Goal: Task Accomplishment & Management: Complete application form

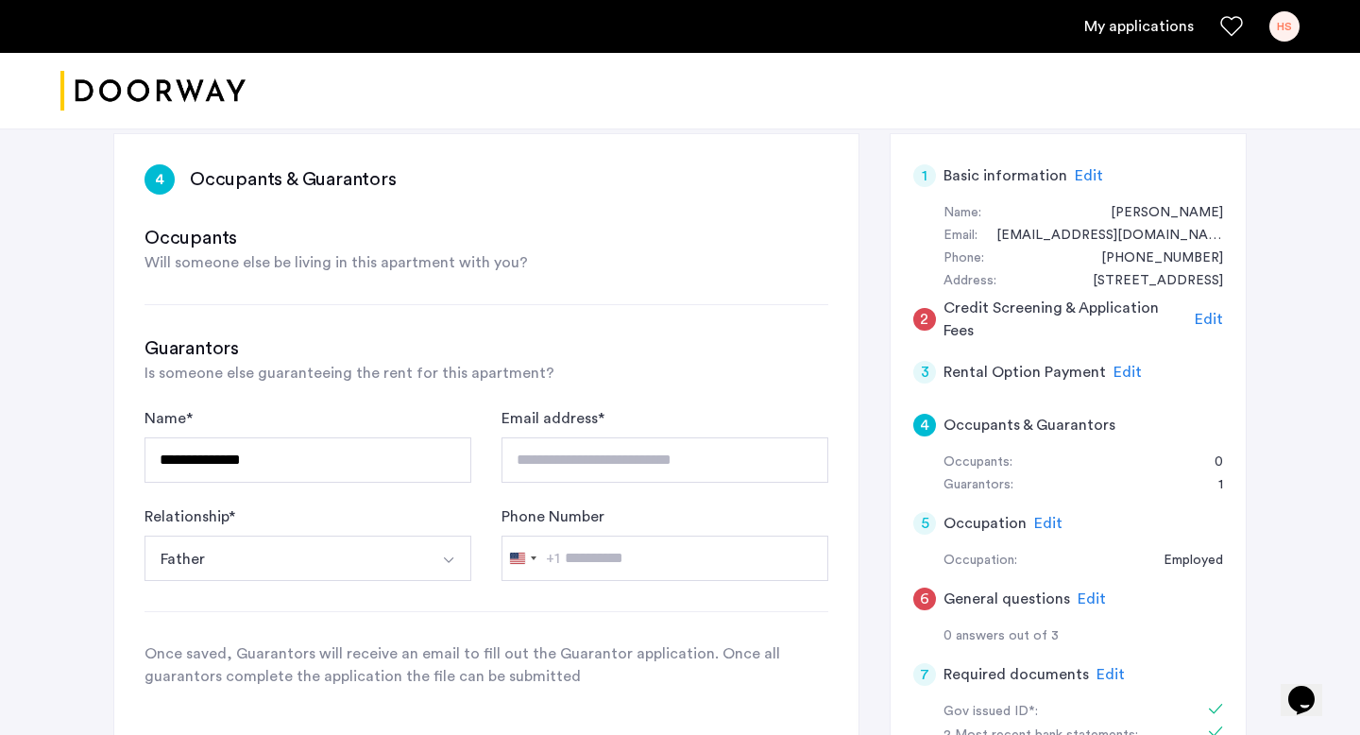
scroll to position [112, 0]
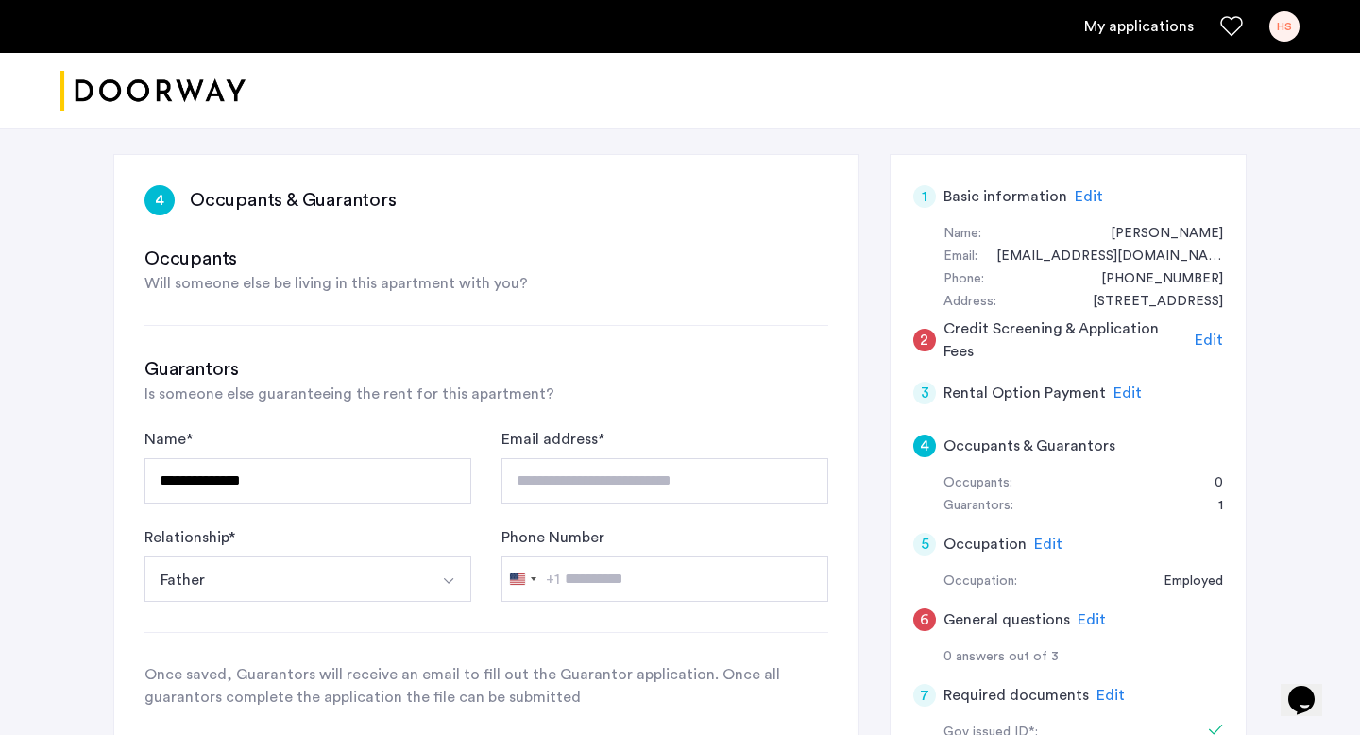
click at [1209, 339] on span "Edit" at bounding box center [1209, 339] width 28 height 15
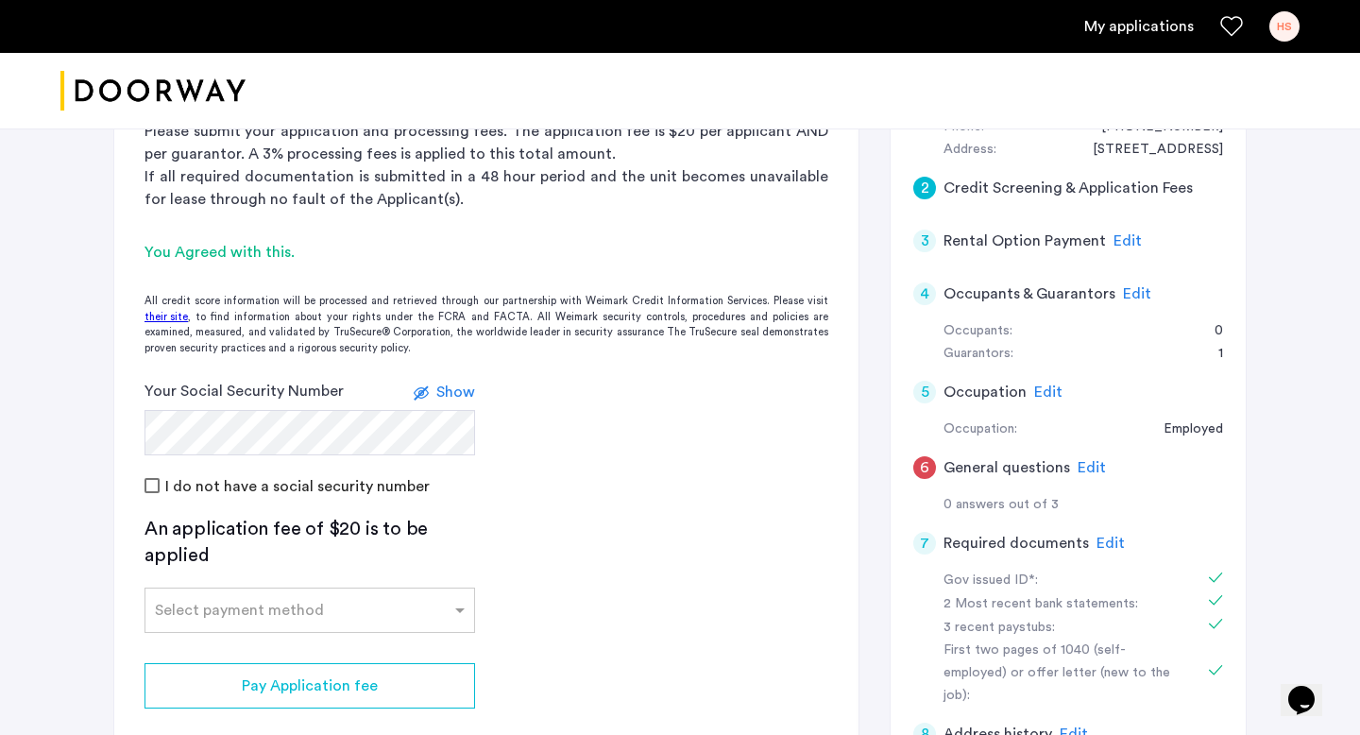
scroll to position [275, 0]
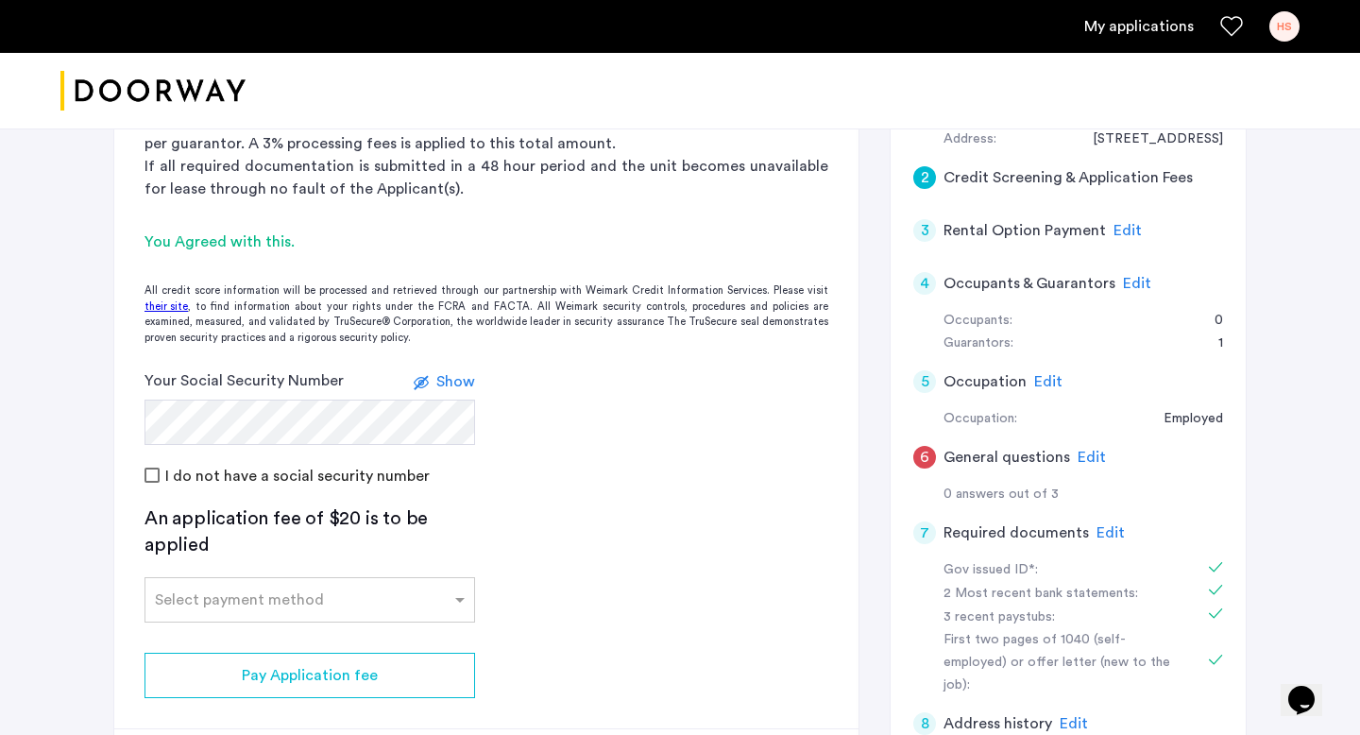
click at [466, 378] on span "Show" at bounding box center [455, 381] width 39 height 15
click at [466, 378] on span "Hide" at bounding box center [459, 381] width 32 height 15
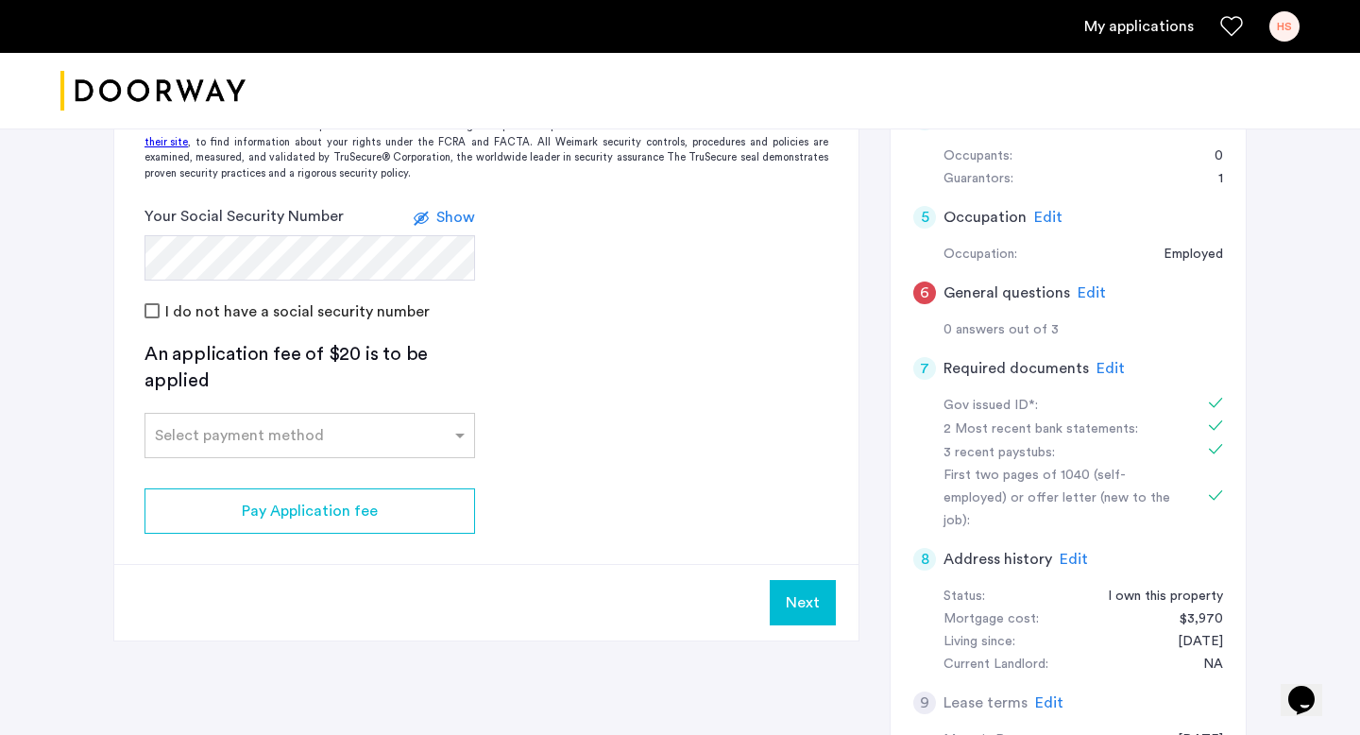
scroll to position [443, 0]
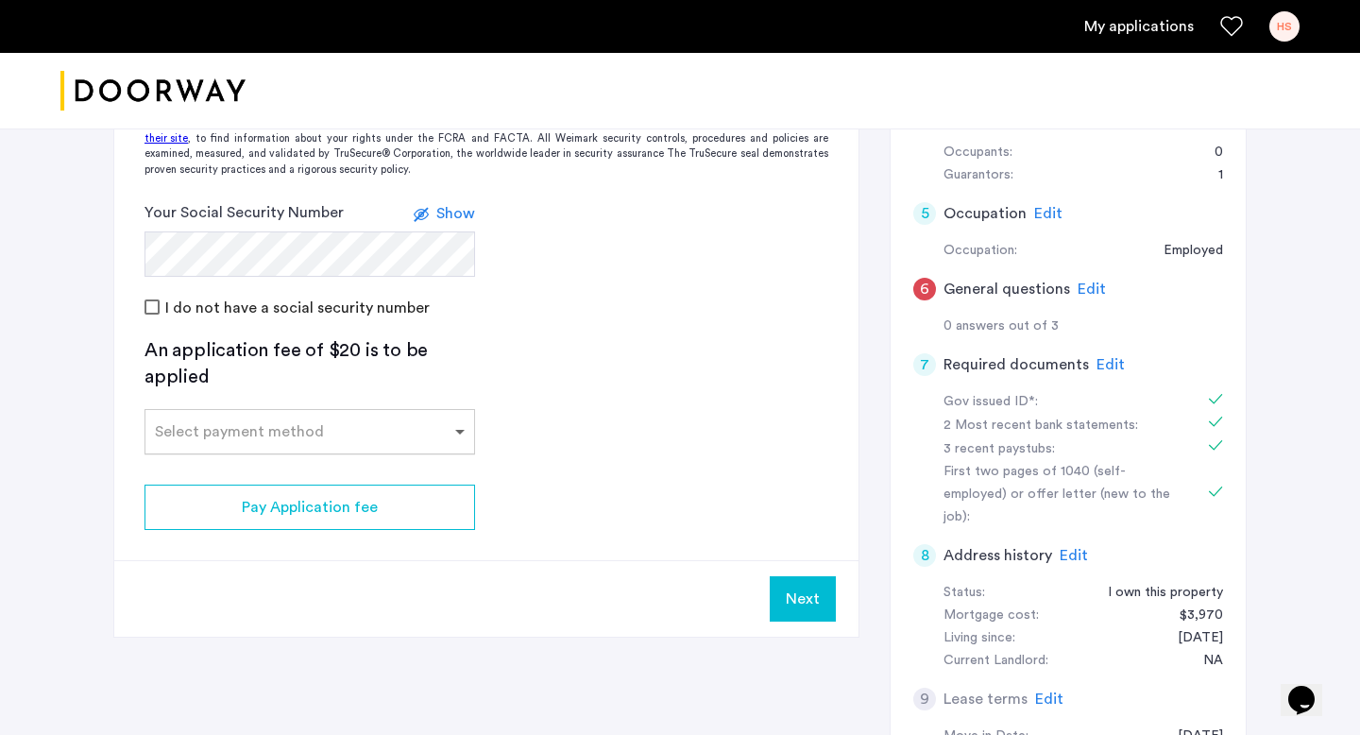
click at [462, 425] on span at bounding box center [462, 431] width 24 height 23
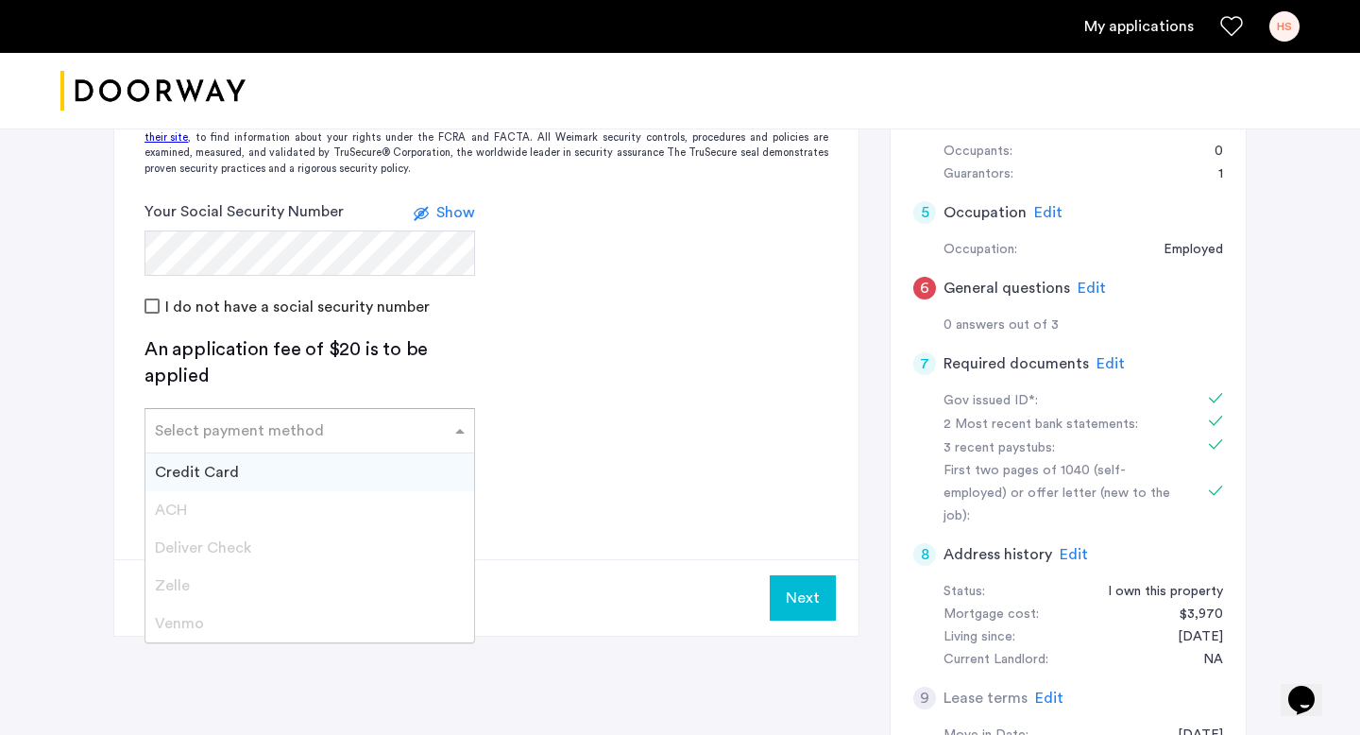
click at [382, 469] on div "Credit Card" at bounding box center [309, 472] width 329 height 38
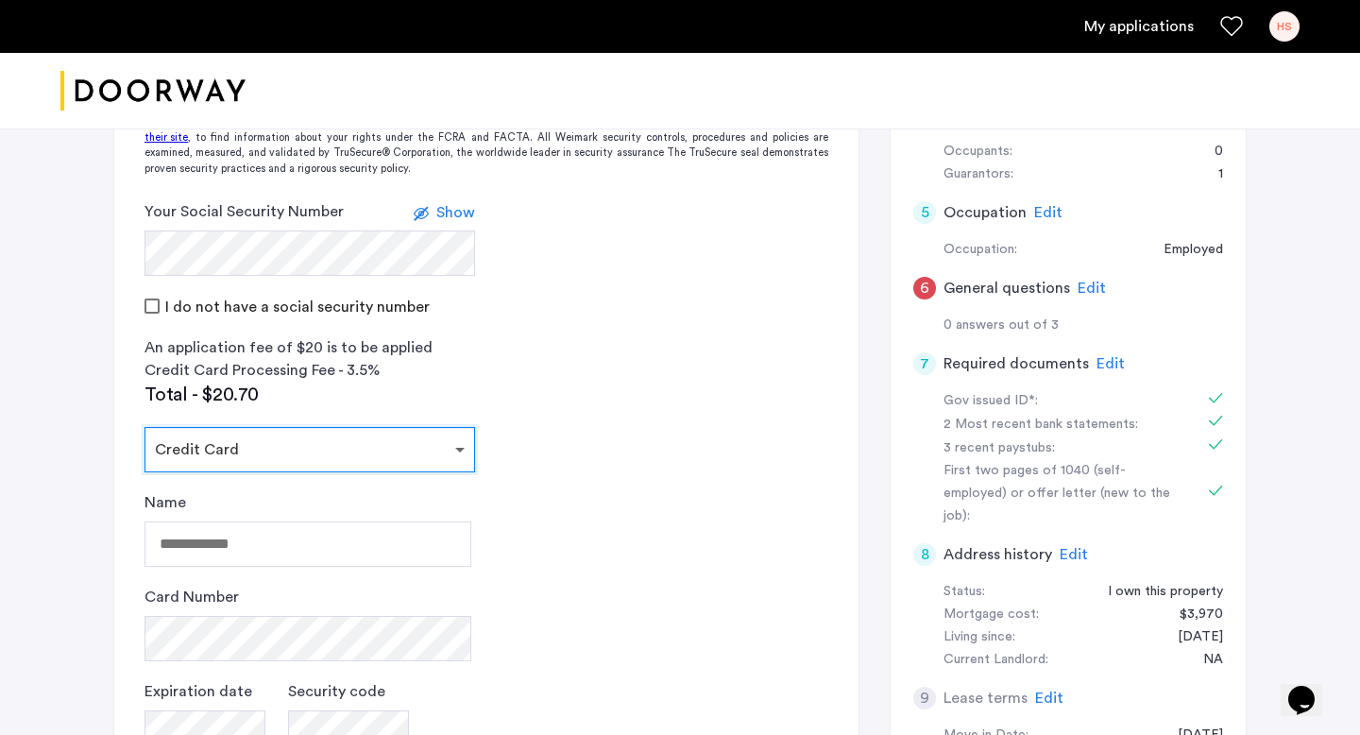
click at [459, 452] on span at bounding box center [462, 449] width 24 height 23
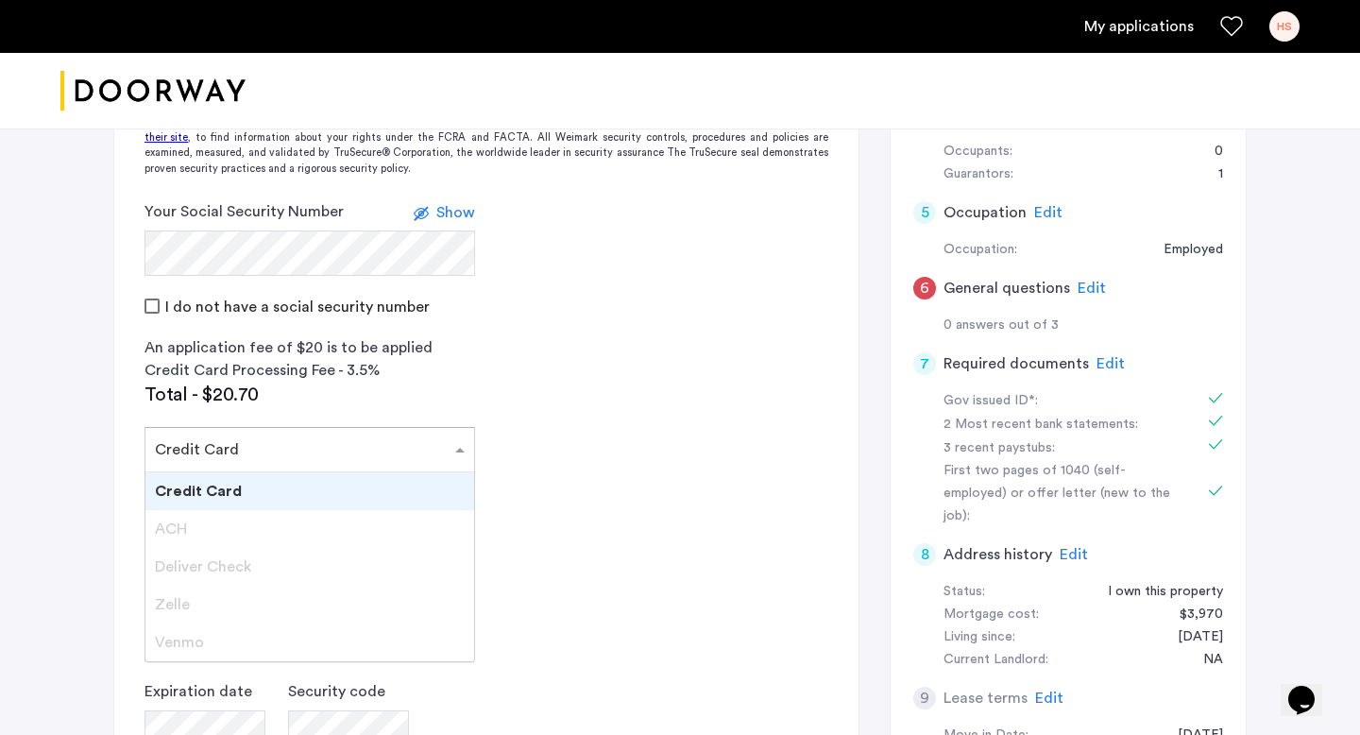
click at [368, 489] on div "Credit Card" at bounding box center [309, 491] width 329 height 38
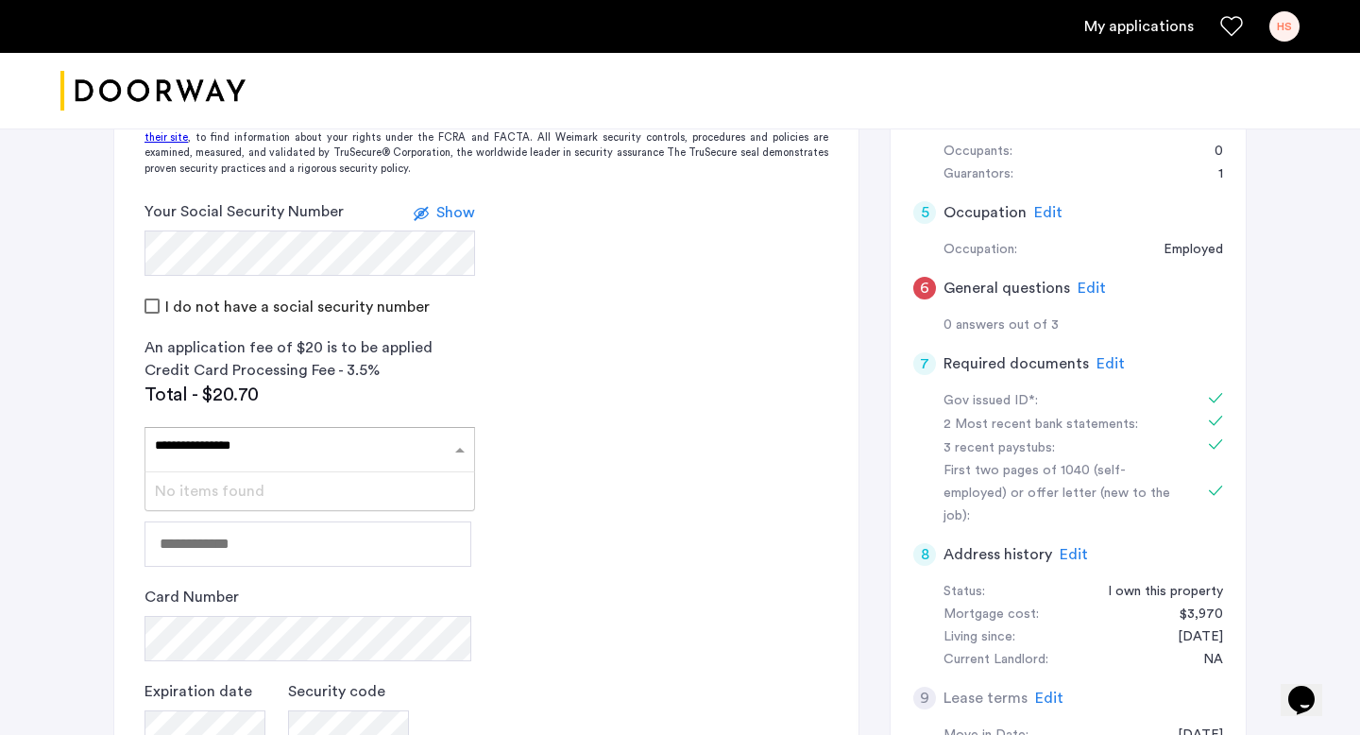
type input "**********"
click at [539, 481] on app-credit-screening "2 Credit Screening & Application Fees Application Fees Please submit your appli…" at bounding box center [486, 399] width 744 height 1152
click at [459, 449] on span at bounding box center [462, 449] width 24 height 23
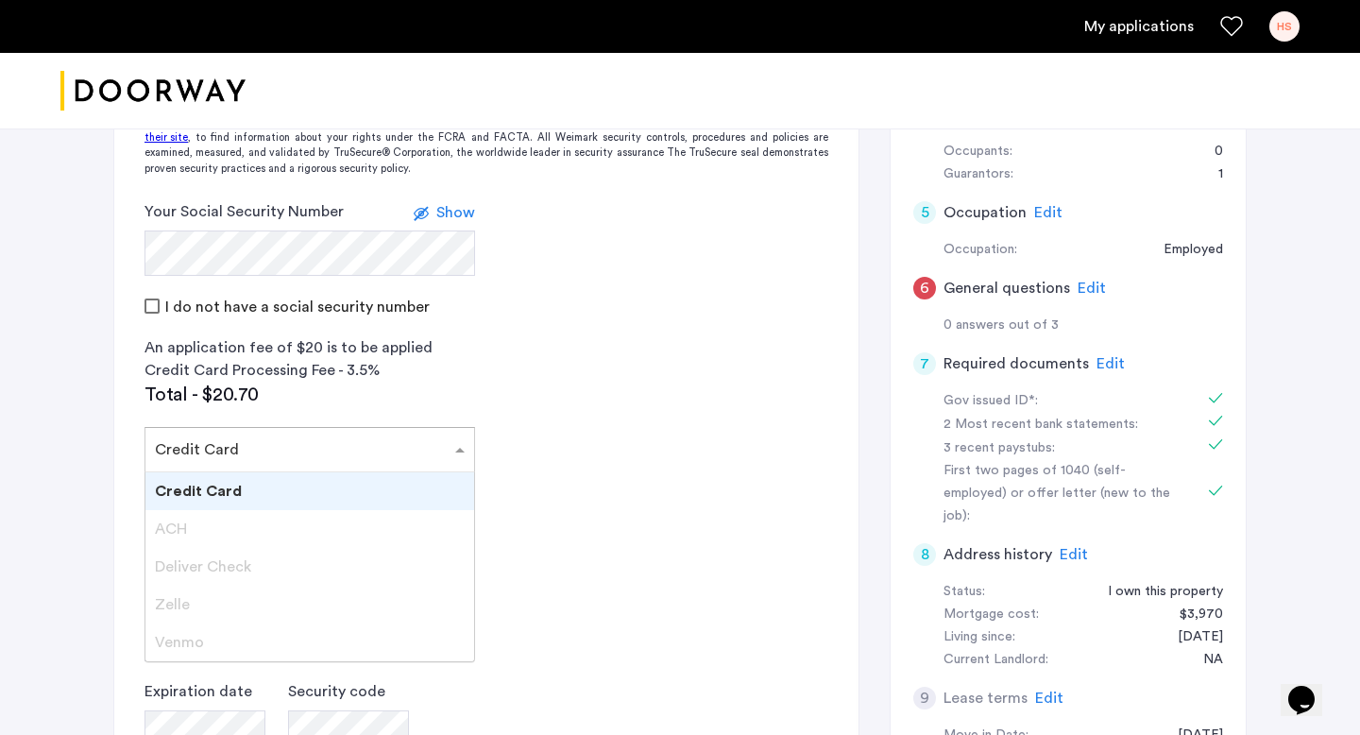
click at [337, 492] on div "Credit Card" at bounding box center [309, 491] width 329 height 38
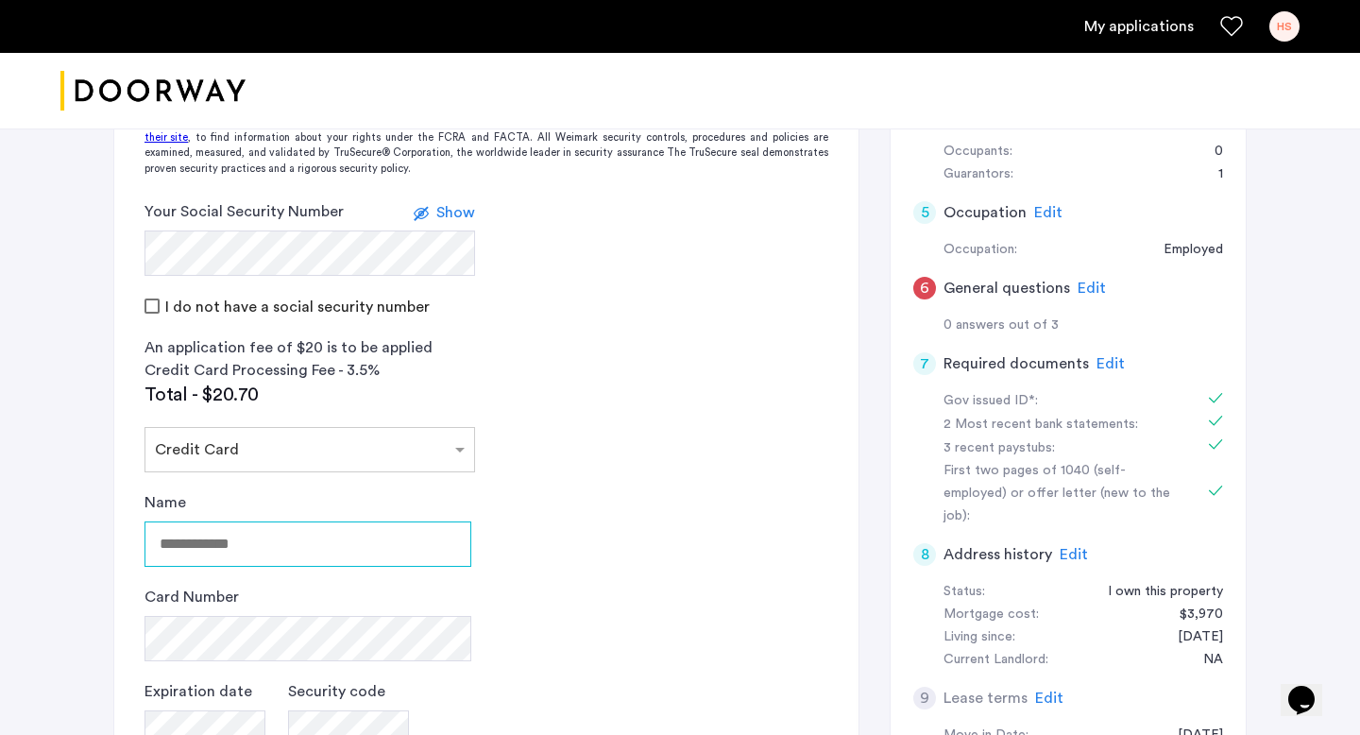
click at [324, 539] on input "Name" at bounding box center [307, 543] width 327 height 45
type input "**********"
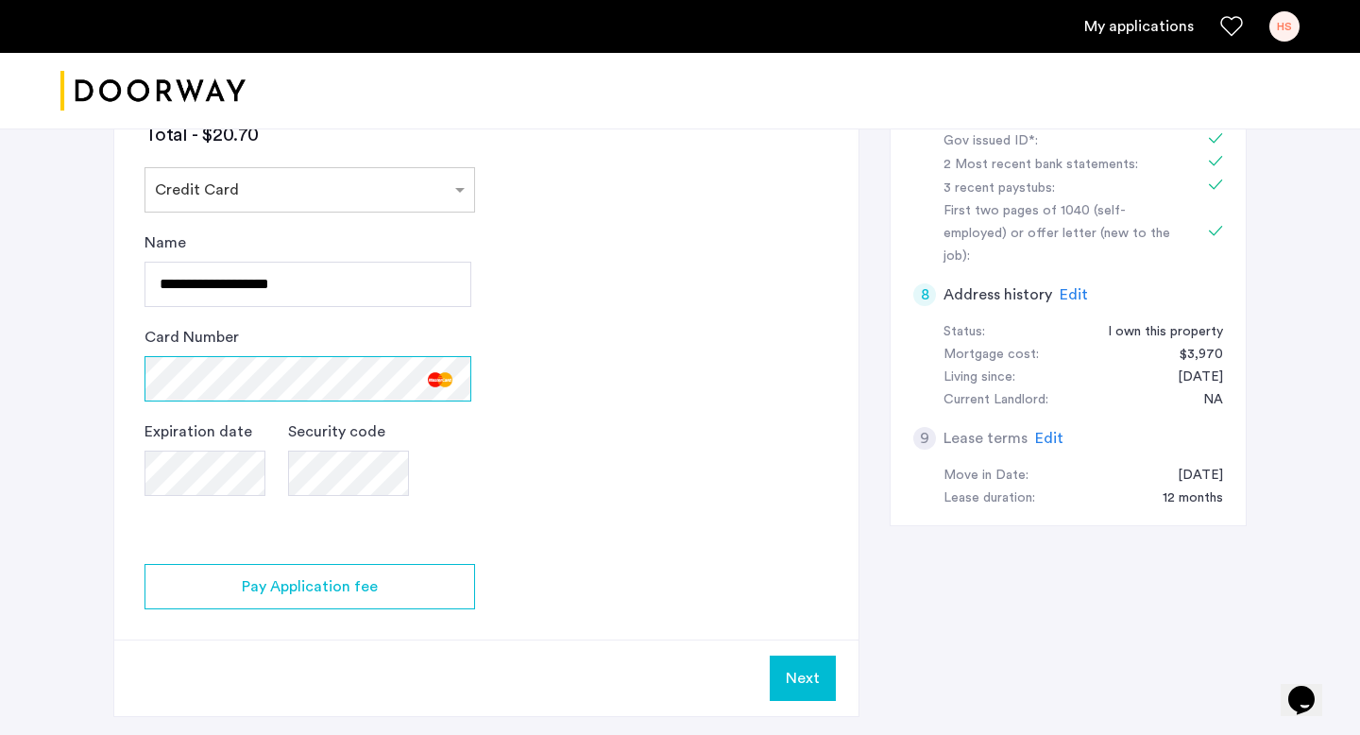
scroll to position [734, 0]
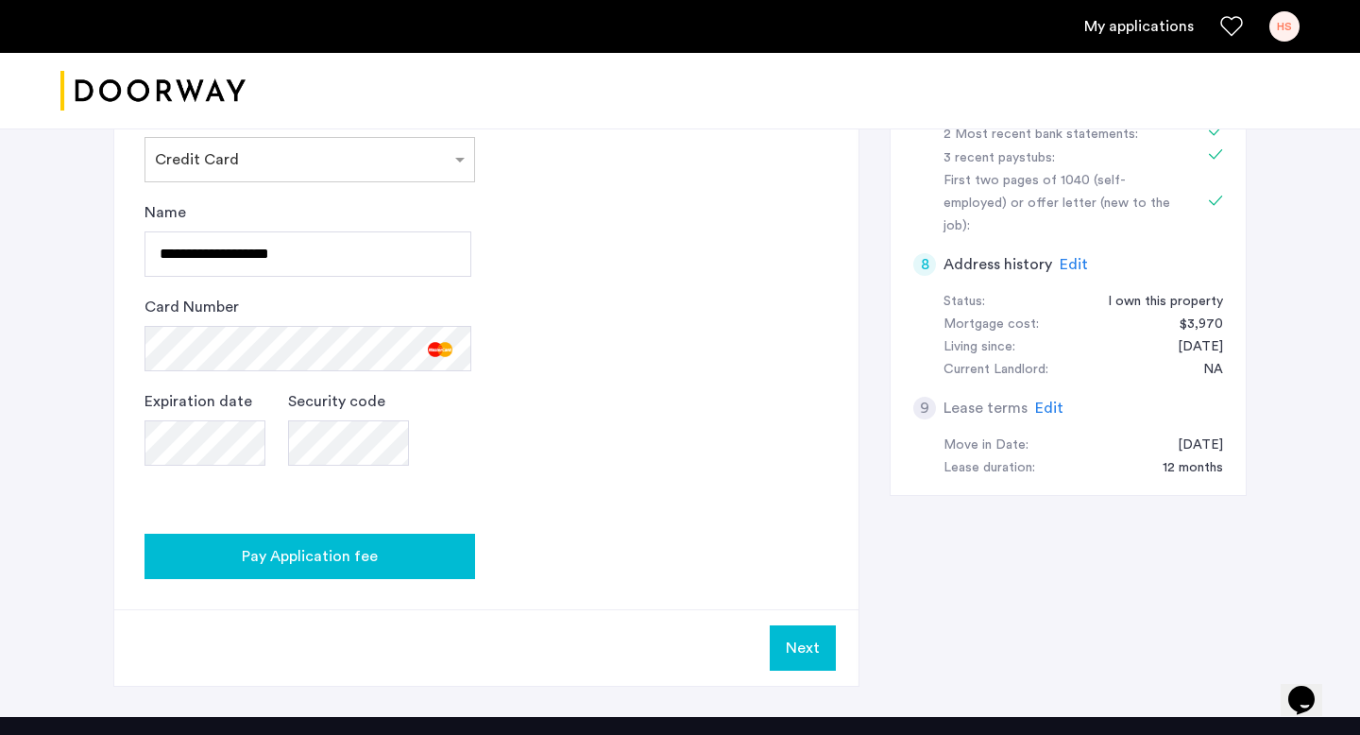
click at [374, 549] on span "Pay Application fee" at bounding box center [310, 556] width 136 height 23
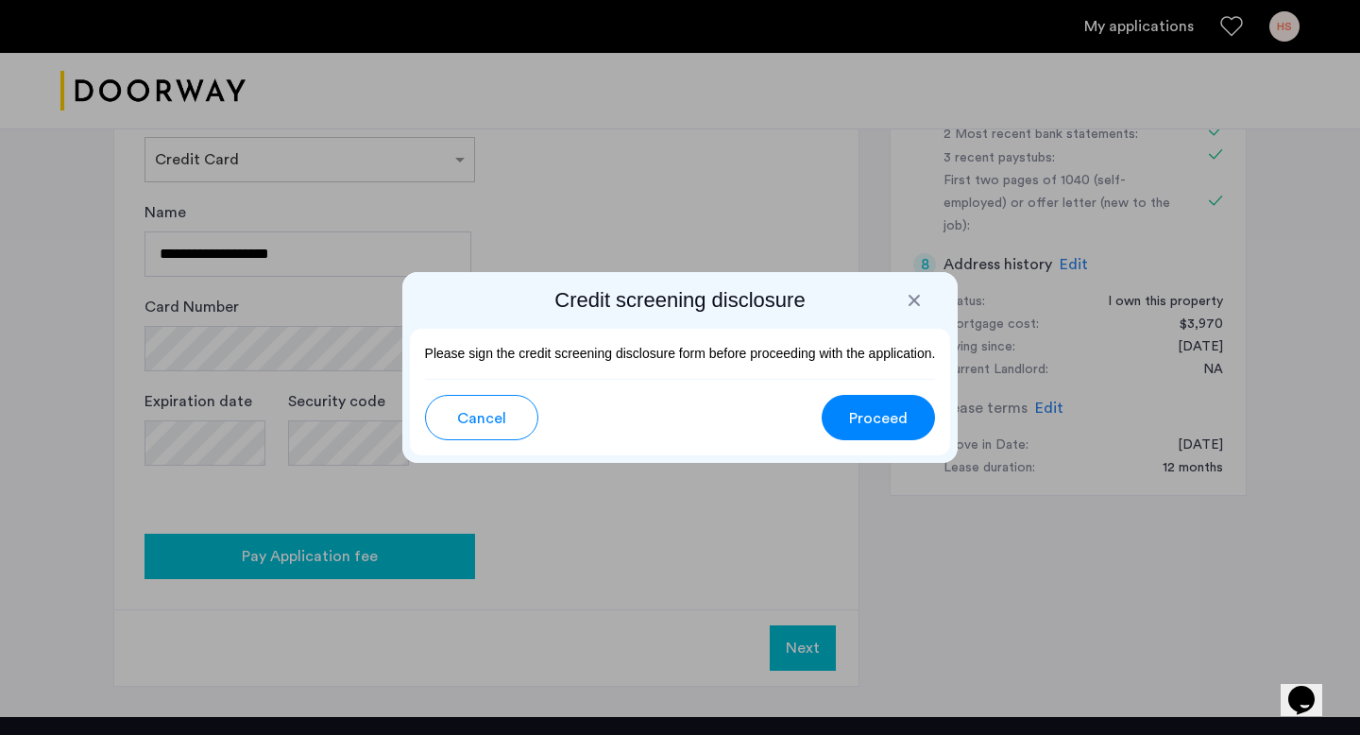
scroll to position [0, 0]
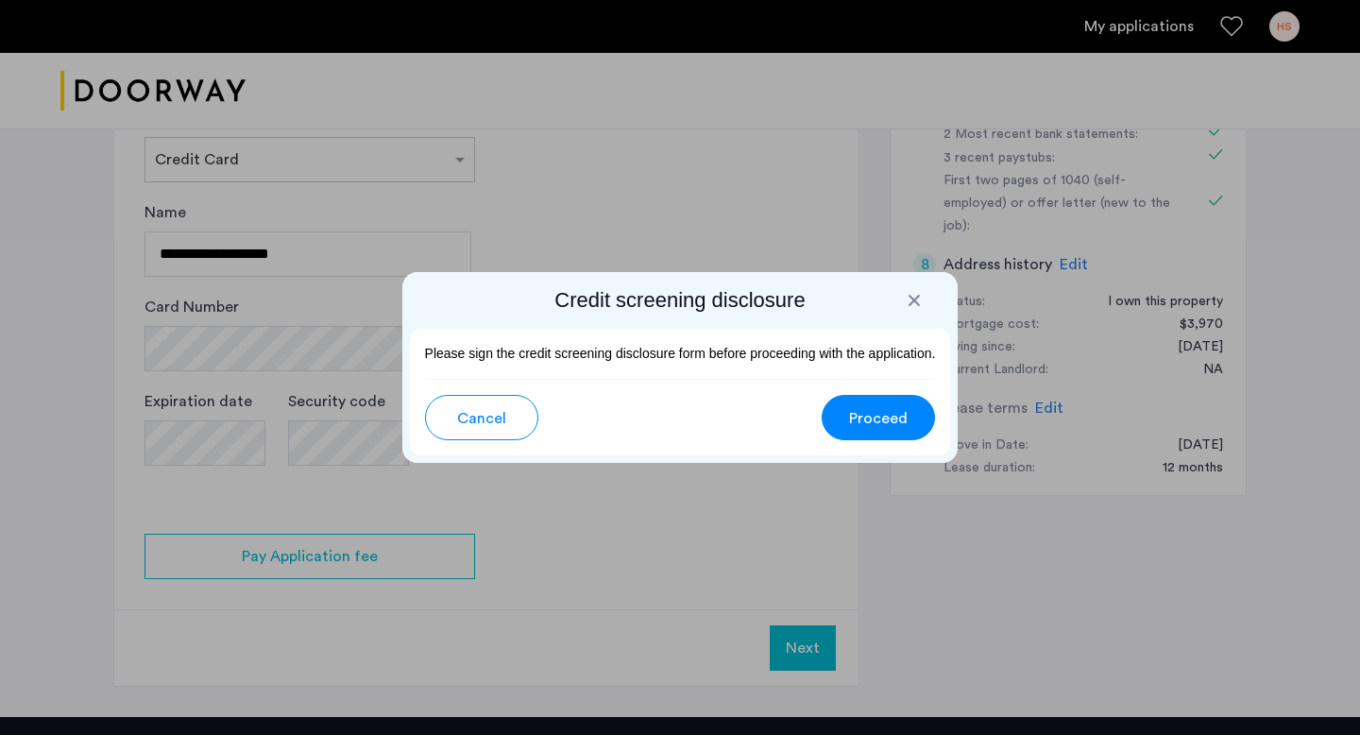
click at [869, 419] on span "Proceed" at bounding box center [878, 418] width 59 height 23
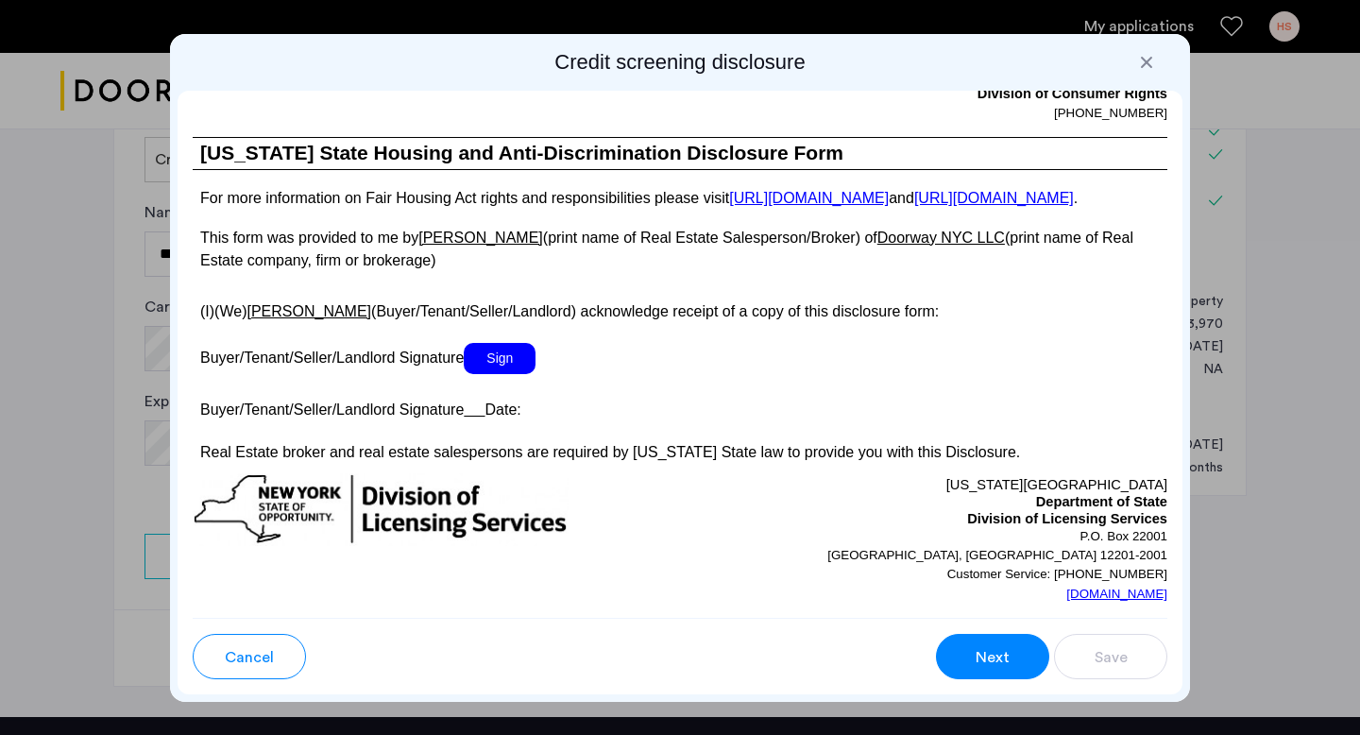
scroll to position [3458, 0]
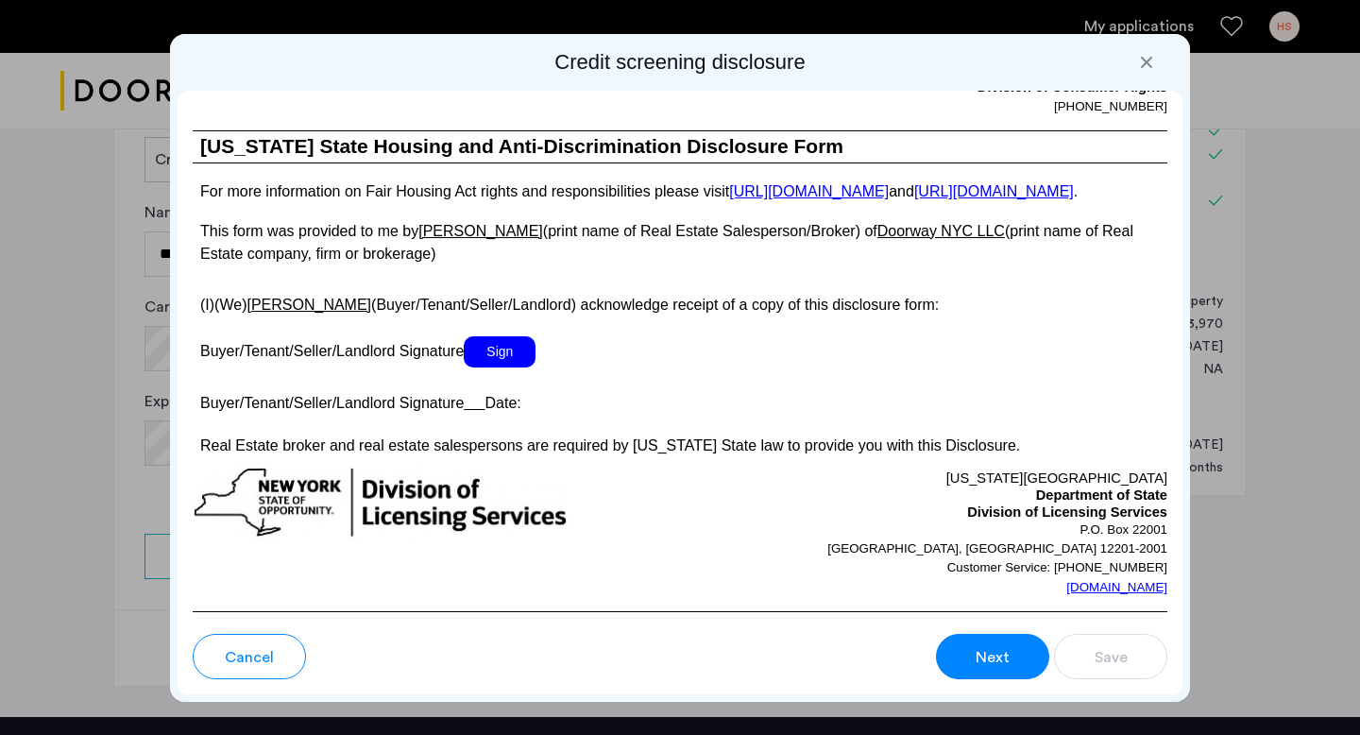
click at [509, 367] on span "Sign" at bounding box center [500, 351] width 72 height 31
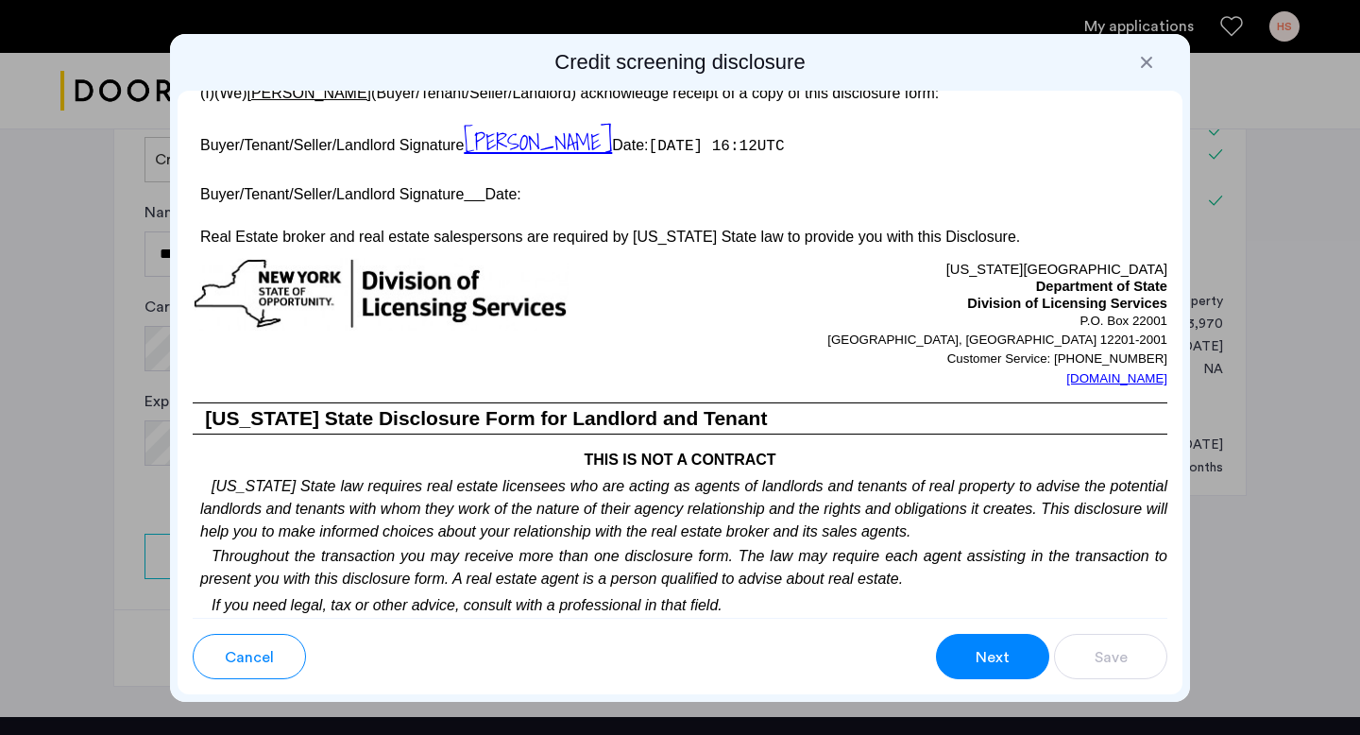
click at [982, 652] on span "Next" at bounding box center [993, 657] width 34 height 23
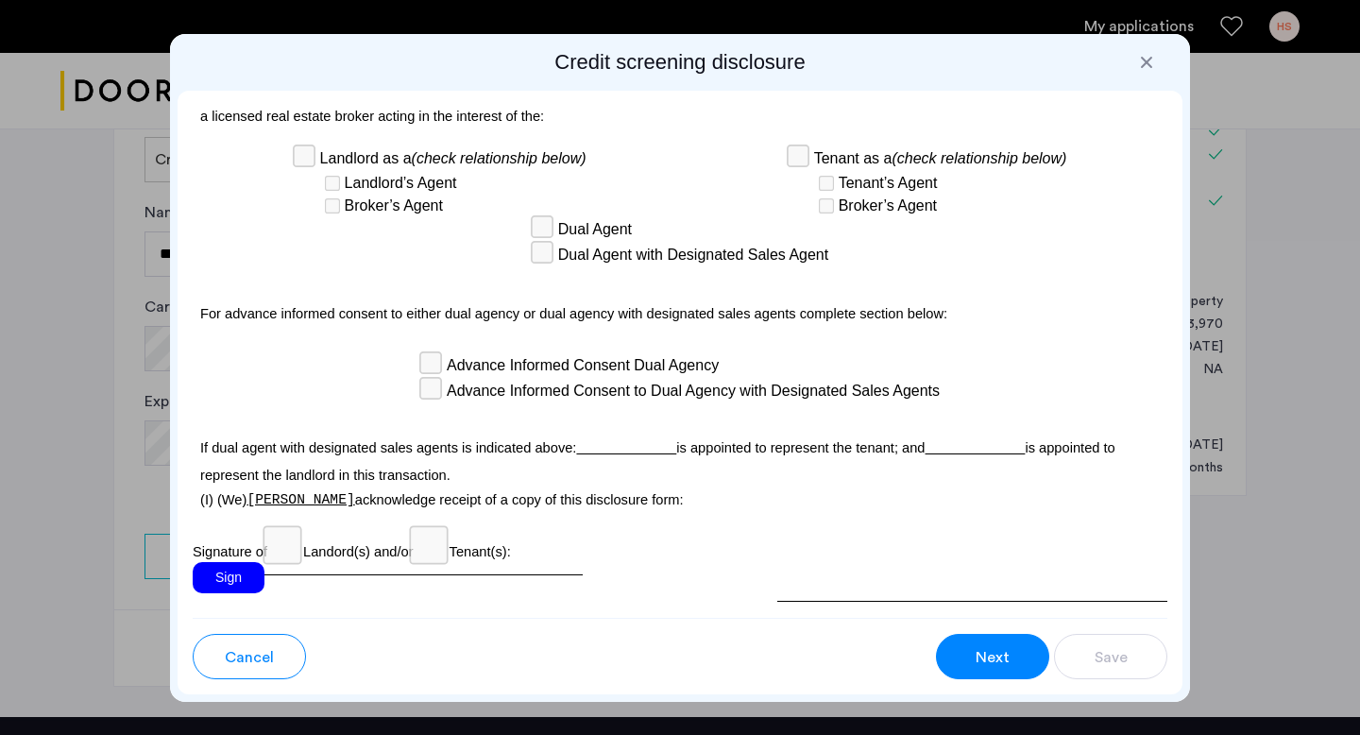
scroll to position [5426, 0]
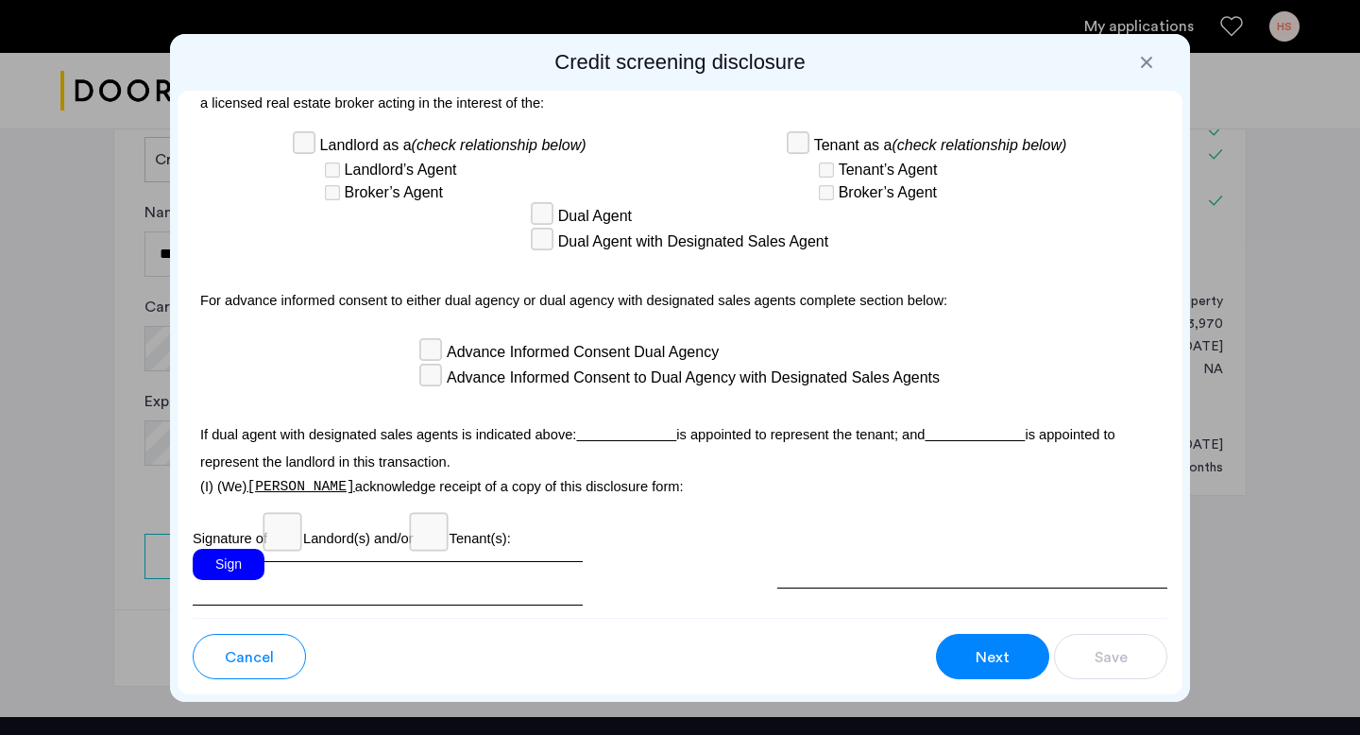
click at [233, 549] on div "Sign" at bounding box center [229, 564] width 72 height 31
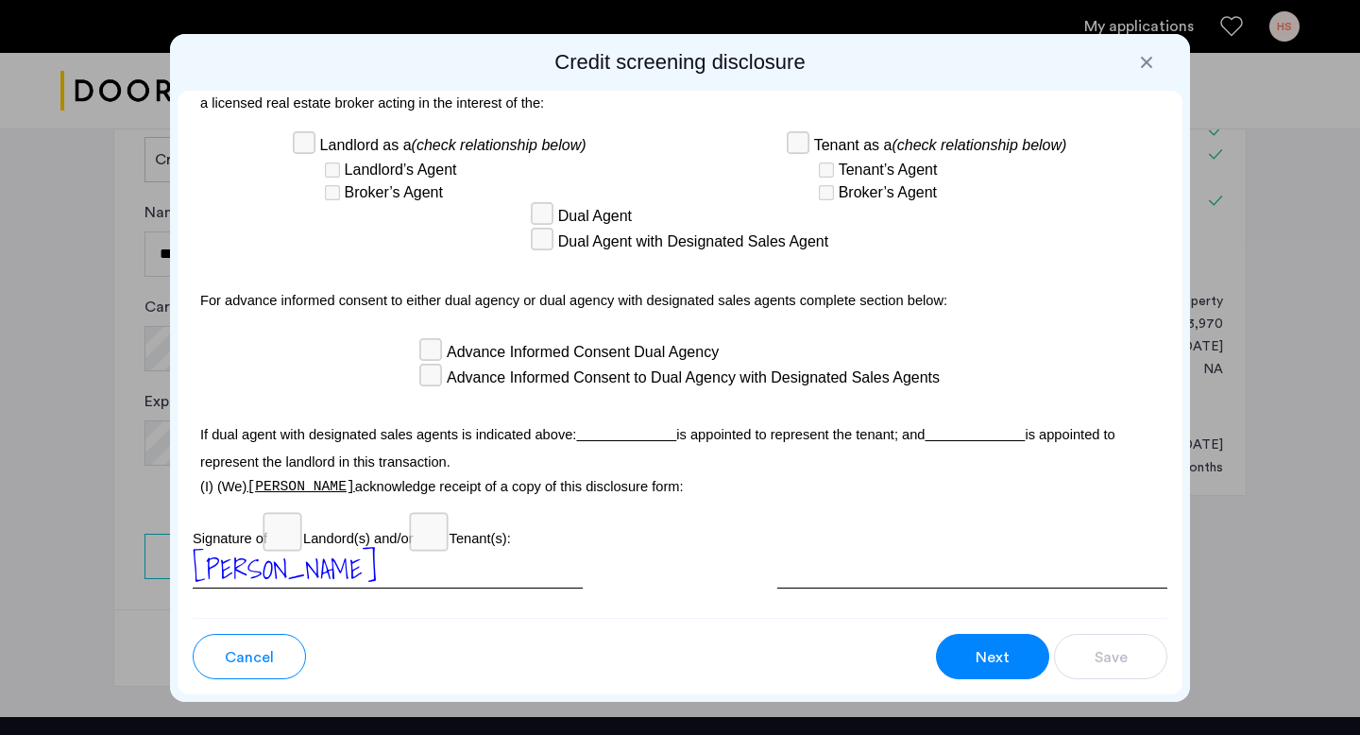
click at [989, 646] on span "Next" at bounding box center [993, 657] width 34 height 23
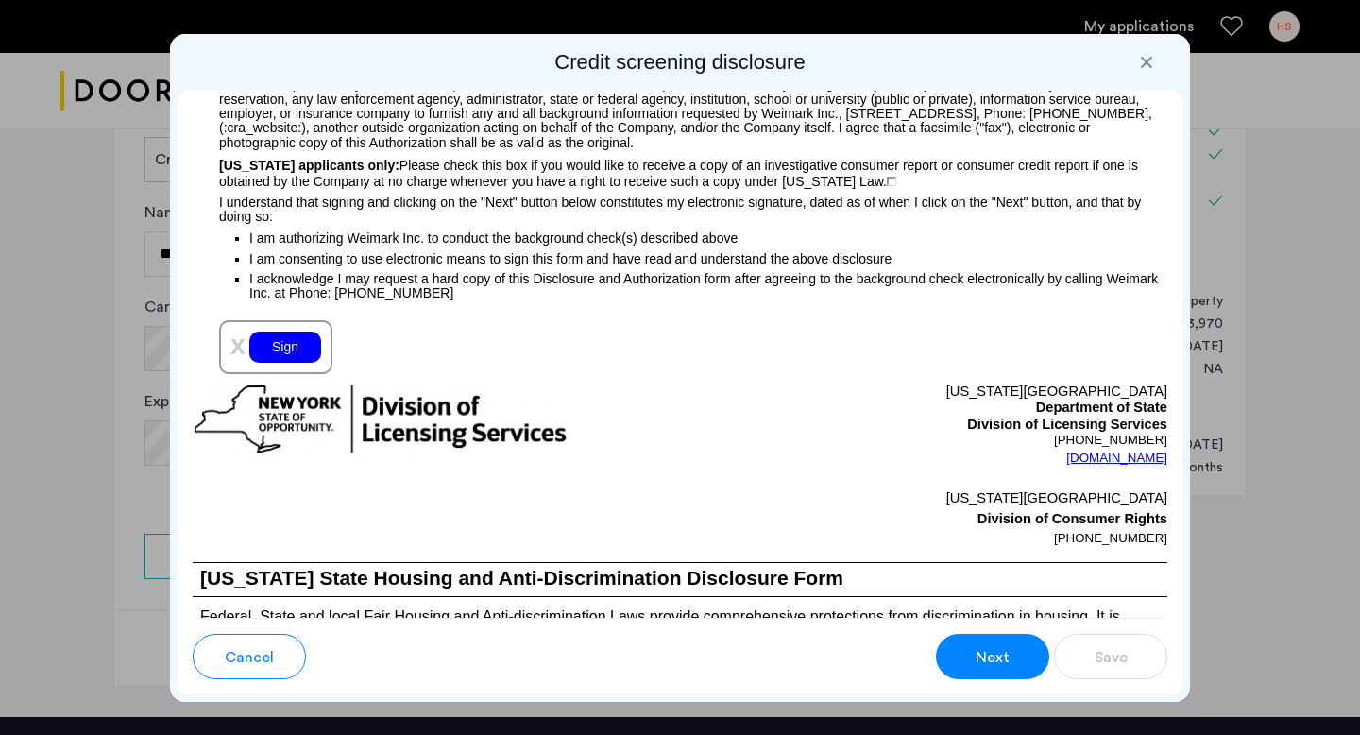
scroll to position [2116, 0]
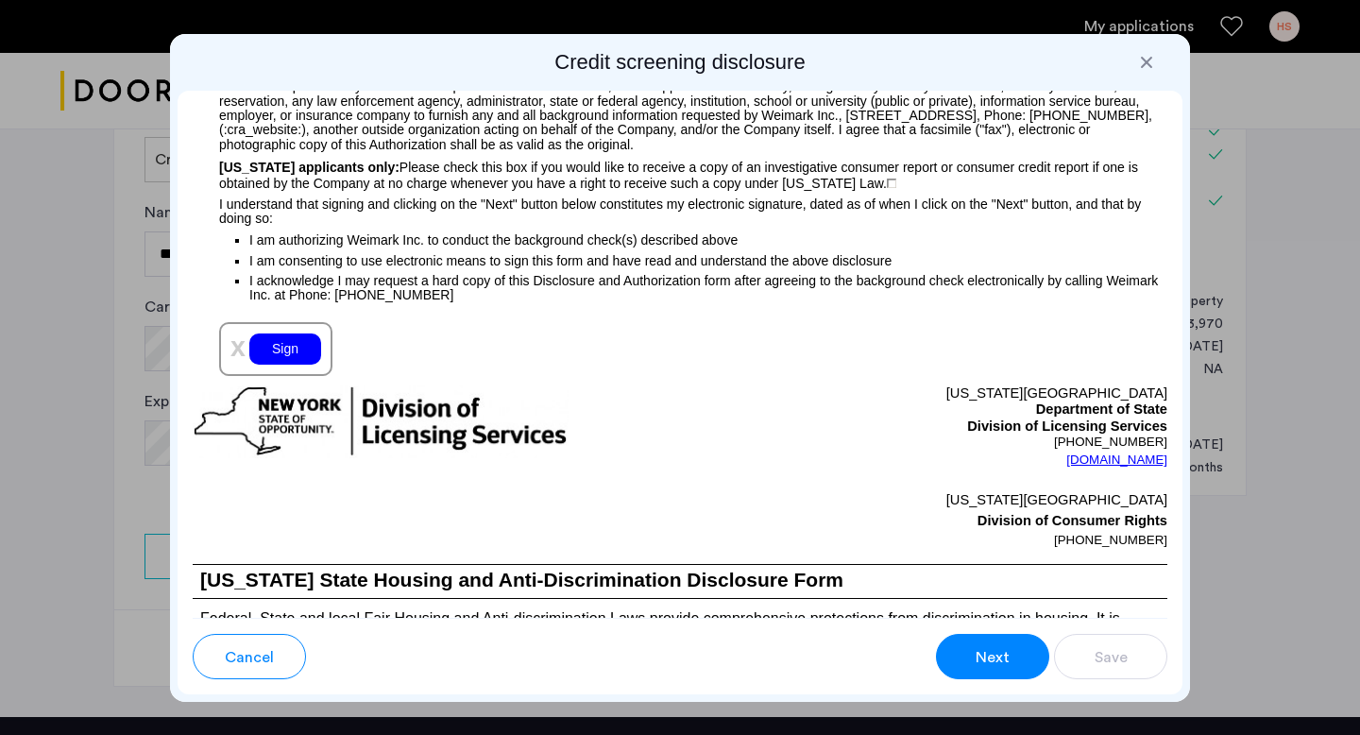
click at [293, 354] on div "Sign" at bounding box center [285, 348] width 72 height 31
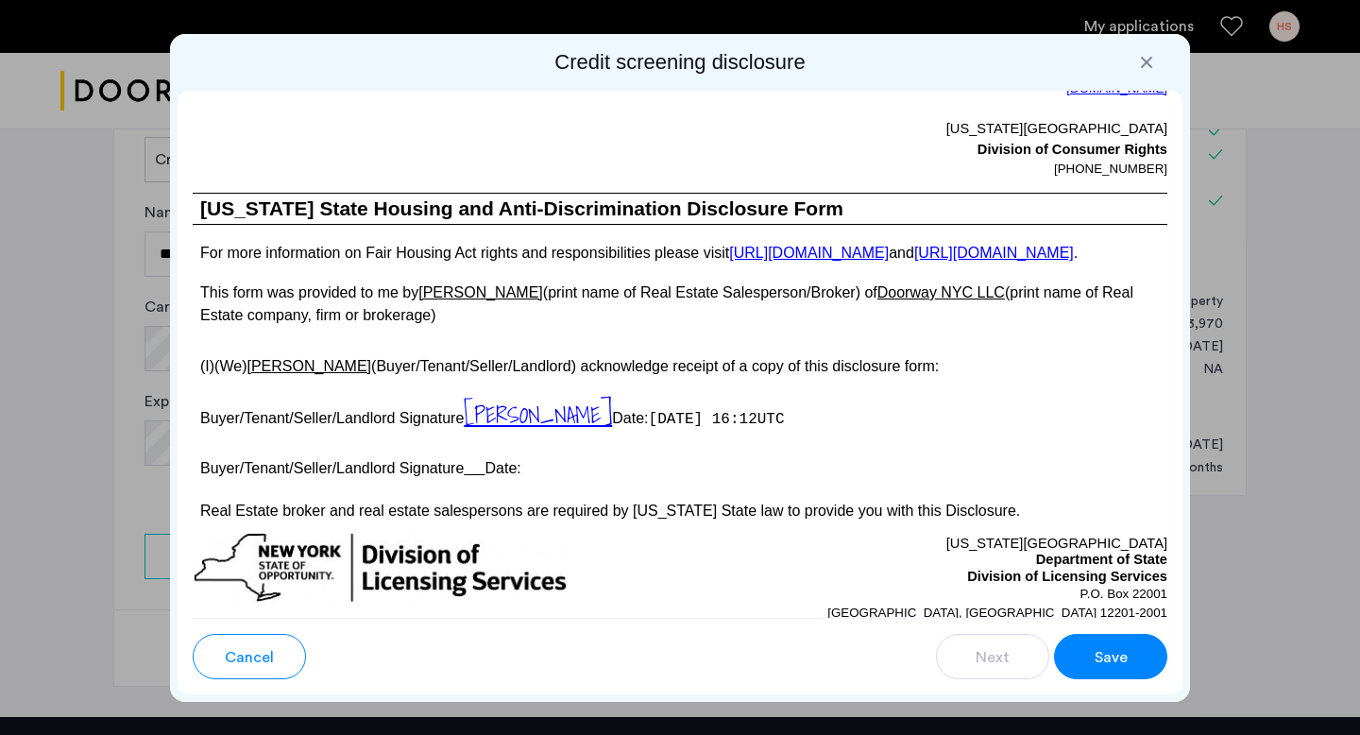
scroll to position [3434, 0]
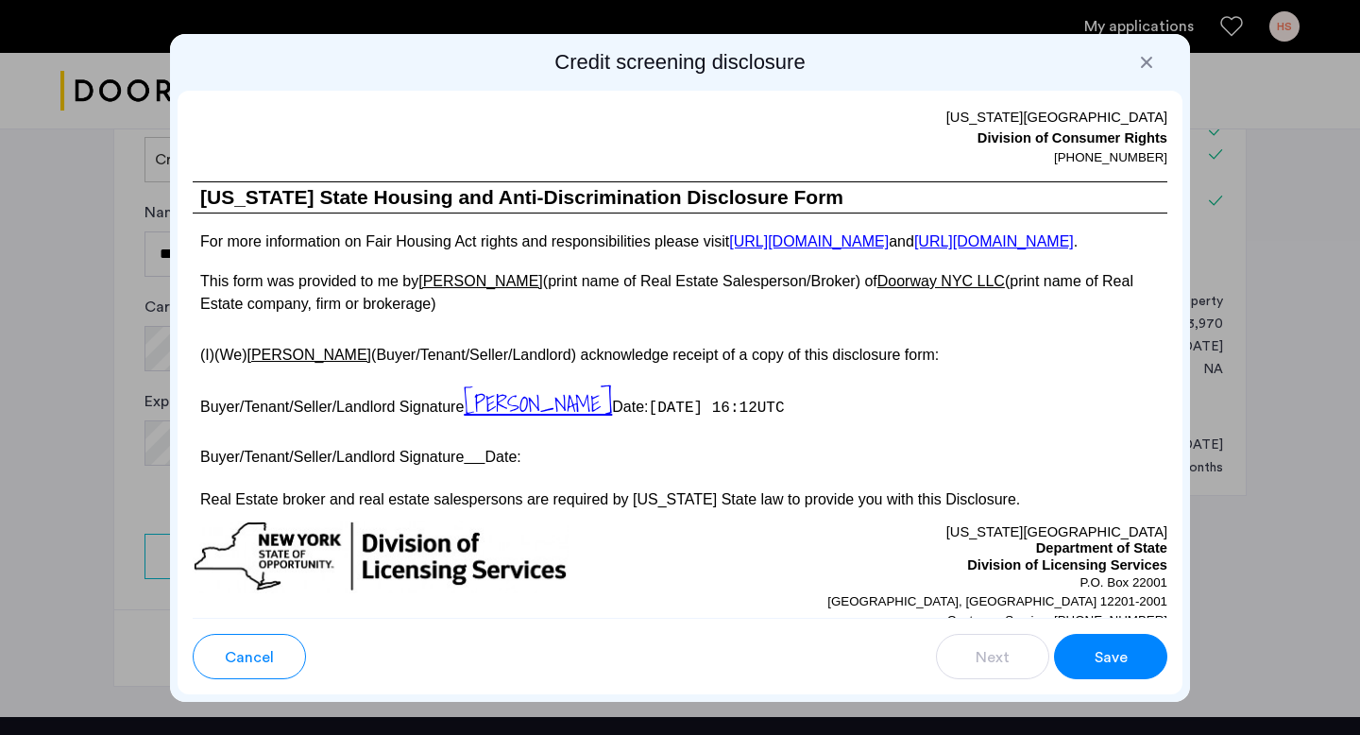
click at [1113, 650] on span "Save" at bounding box center [1111, 657] width 33 height 23
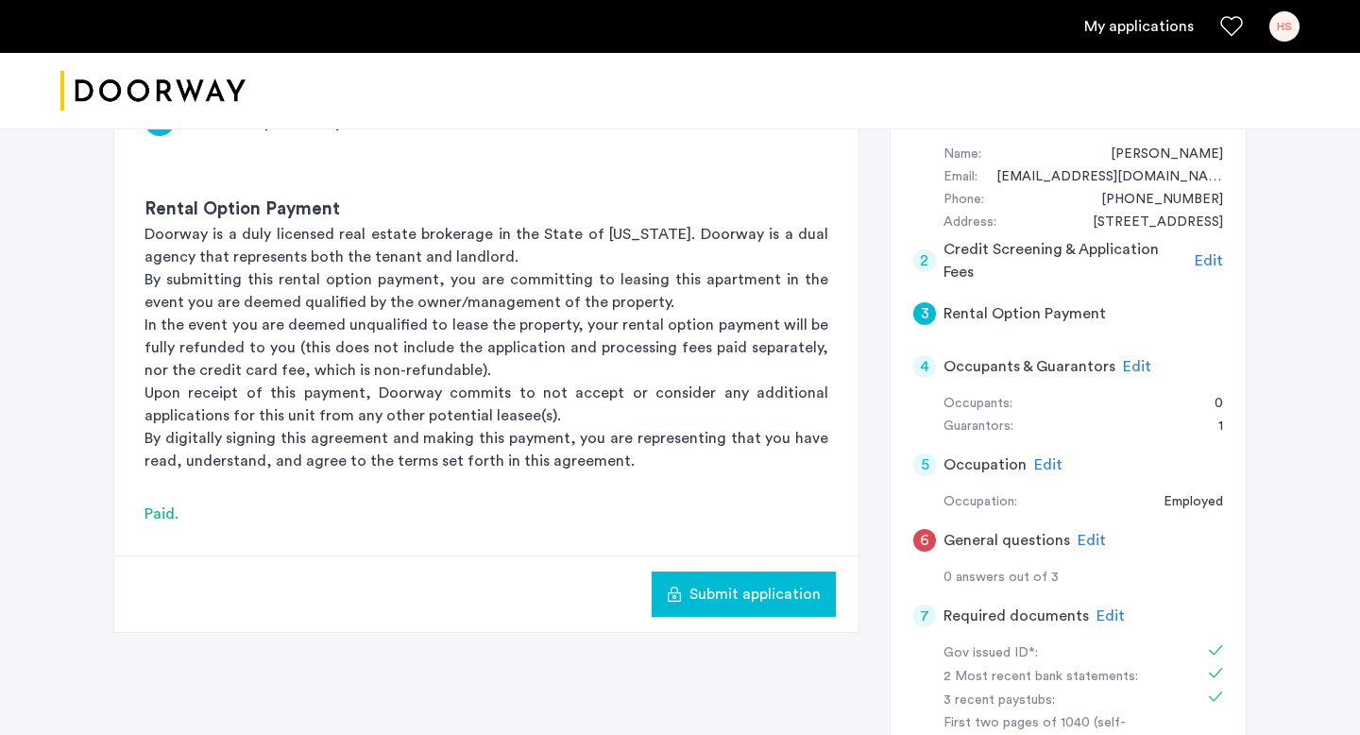
scroll to position [194, 0]
click at [1285, 41] on link "HS" at bounding box center [1284, 26] width 30 height 30
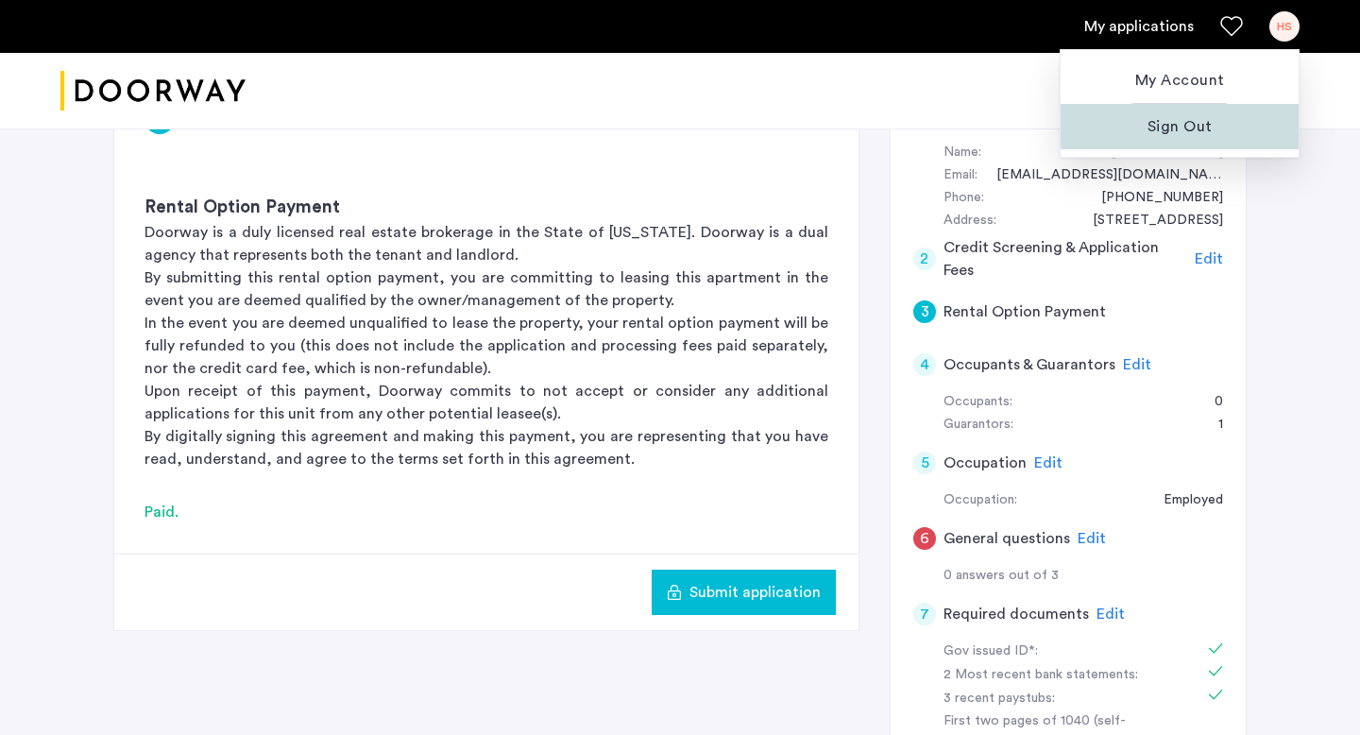
click at [1211, 123] on span "Sign Out" at bounding box center [1180, 126] width 208 height 23
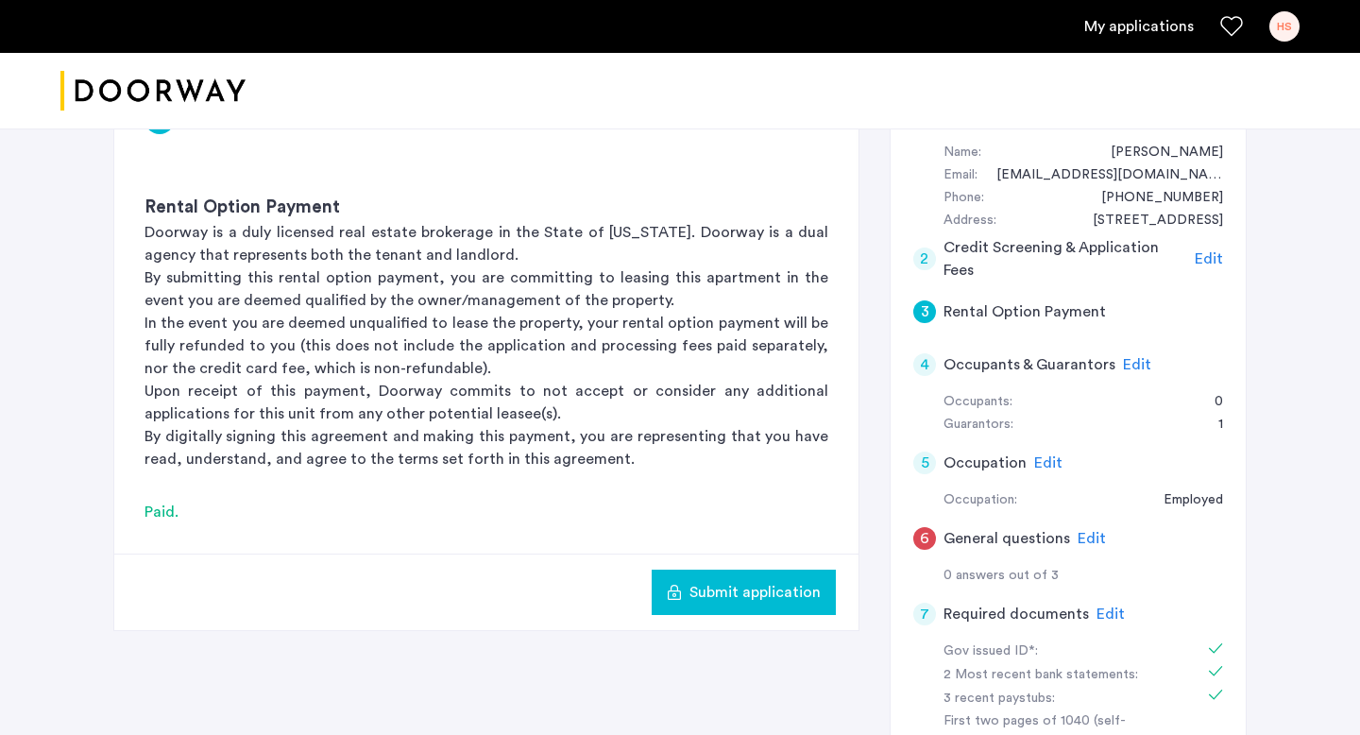
scroll to position [0, 0]
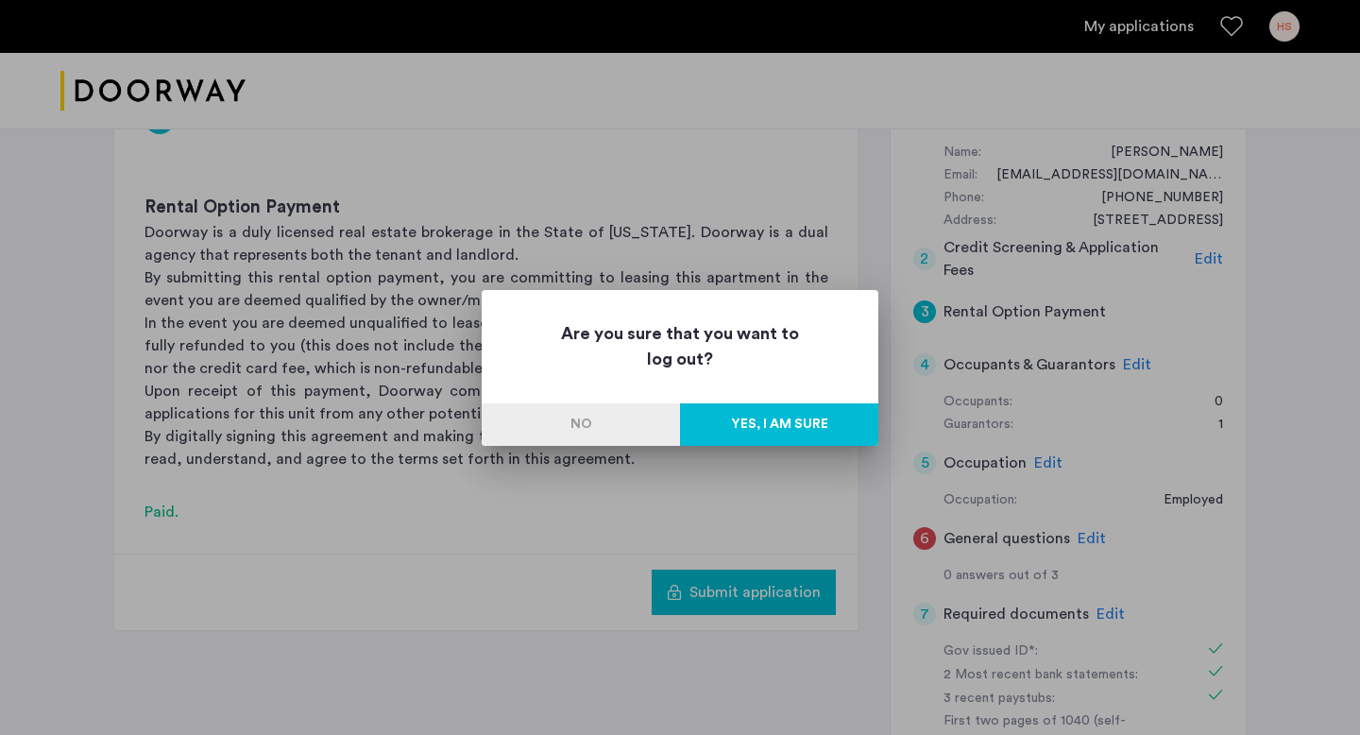
click at [807, 433] on button "Yes, I am sure" at bounding box center [779, 424] width 198 height 42
